Goal: Use online tool/utility: Utilize a website feature to perform a specific function

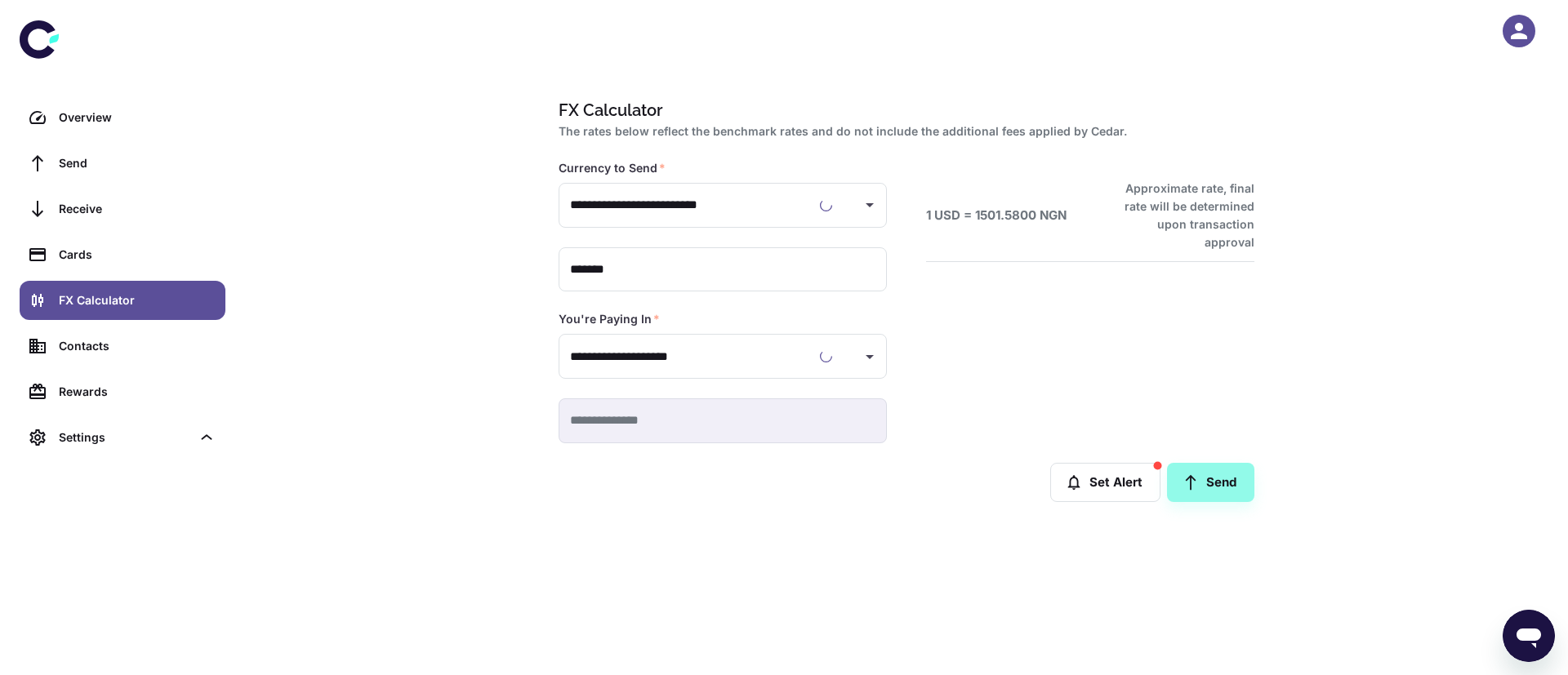
type input "**********"
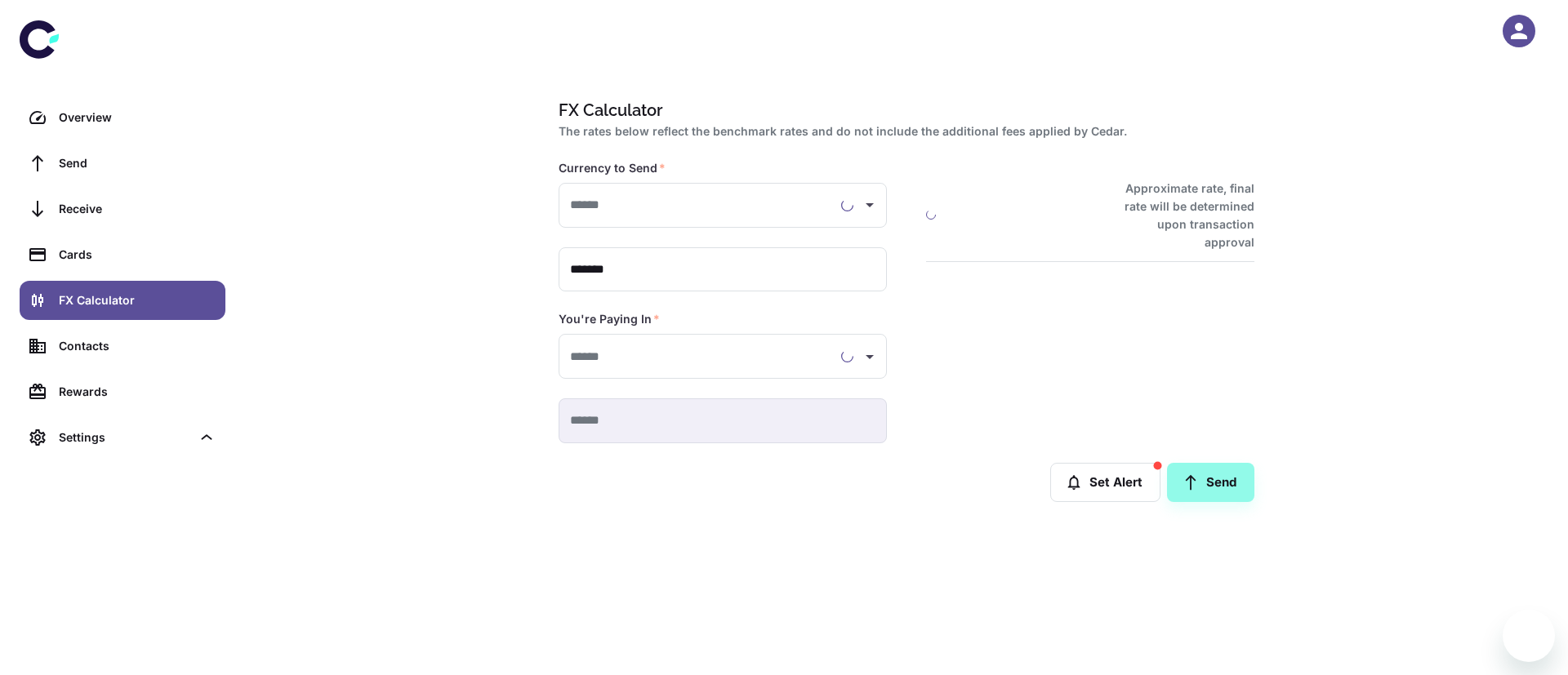
type input "**********"
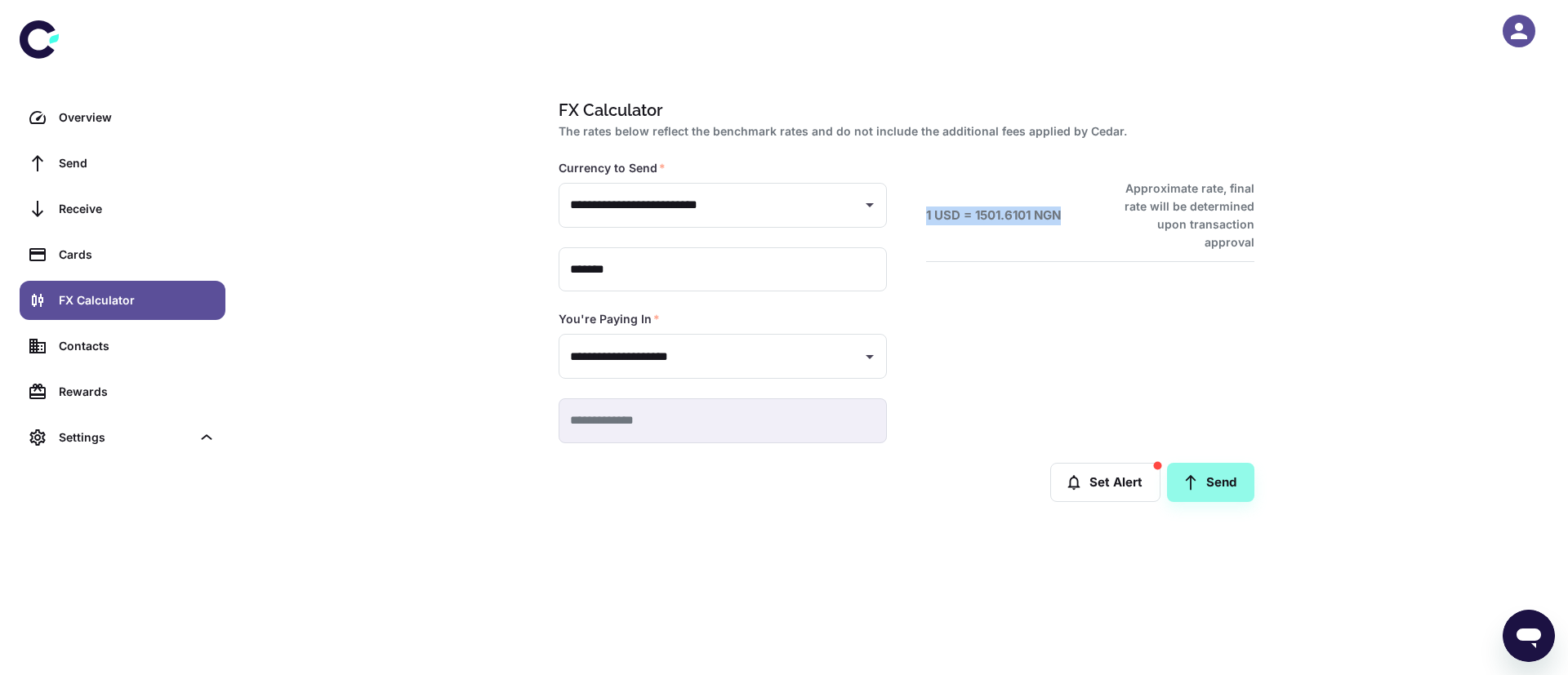
drag, startPoint x: 919, startPoint y: 205, endPoint x: 1063, endPoint y: 204, distance: 144.0
click at [1063, 204] on div "1 USD = 1501.6101 NGN Approximate rate, final rate will be determined upon tran…" at bounding box center [1071, 282] width 368 height 322
